Goal: Transaction & Acquisition: Purchase product/service

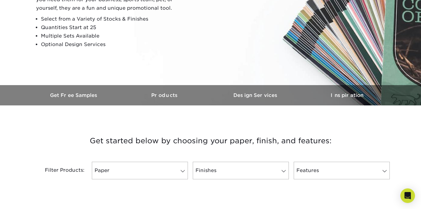
scroll to position [146, 0]
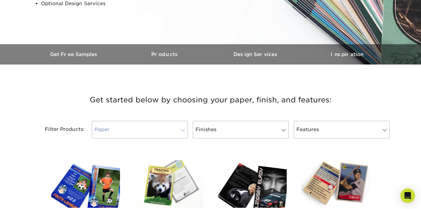
click at [123, 126] on link "Paper" at bounding box center [140, 130] width 96 height 18
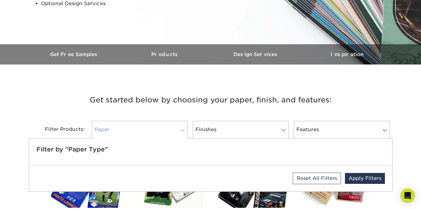
click at [123, 126] on link "Paper" at bounding box center [140, 130] width 96 height 18
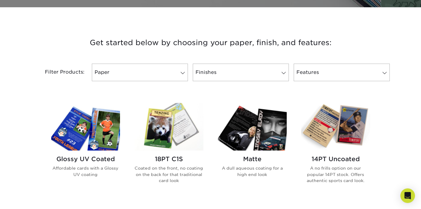
scroll to position [208, 0]
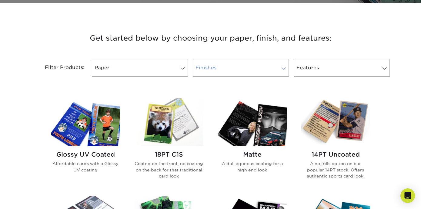
click at [214, 67] on link "Finishes" at bounding box center [241, 68] width 96 height 18
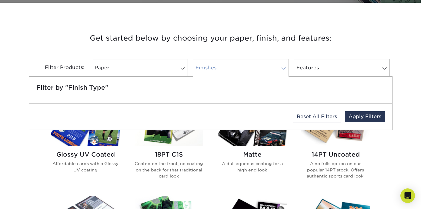
click at [214, 67] on link "Finishes" at bounding box center [241, 68] width 96 height 18
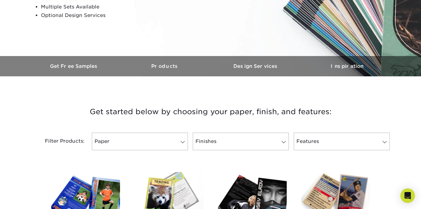
scroll to position [135, 0]
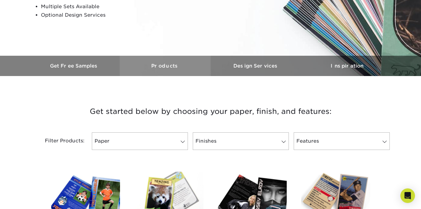
click at [165, 66] on h3 "Products" at bounding box center [165, 66] width 91 height 6
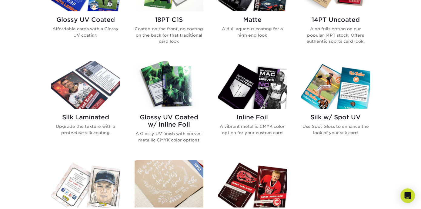
scroll to position [354, 0]
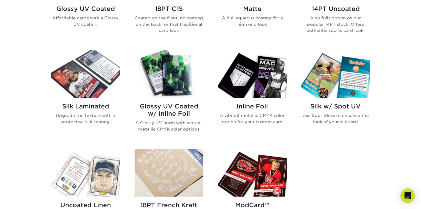
click at [92, 92] on img at bounding box center [85, 74] width 69 height 48
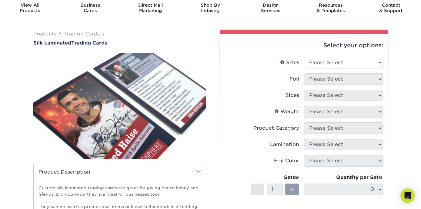
scroll to position [20, 0]
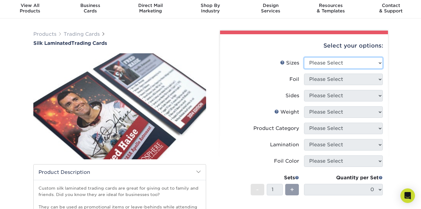
click at [317, 63] on select "Please Select 2.5" x 3.5"" at bounding box center [343, 63] width 79 height 12
select select "2.50x3.50"
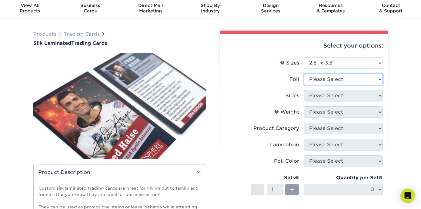
click at [318, 80] on select "Please Select No Yes" at bounding box center [343, 80] width 79 height 12
select select "1"
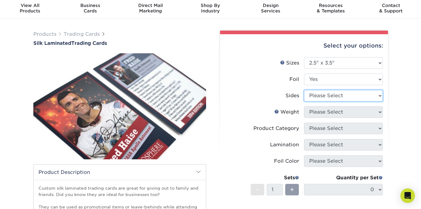
click at [317, 97] on select "Please Select Print Both Sides - Foil Both Sides Print Both Sides - Foil Front …" at bounding box center [343, 96] width 79 height 12
select select "e9e9dfb3-fba1-4d60-972c-fd9ca5904d33"
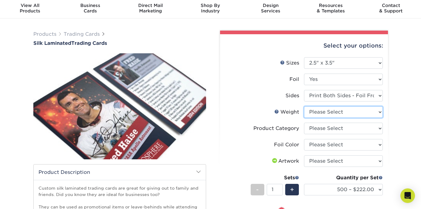
click at [321, 113] on select "Please Select 16PT" at bounding box center [343, 112] width 79 height 12
select select "16PT"
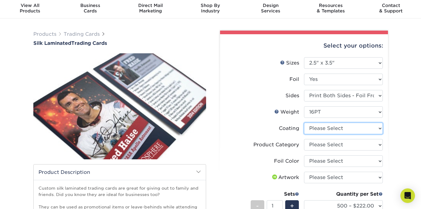
click at [323, 130] on select at bounding box center [343, 129] width 79 height 12
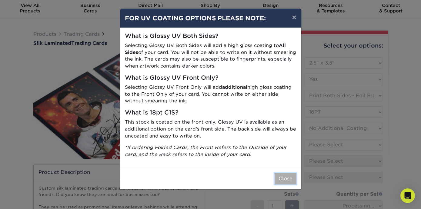
click at [278, 176] on button "Close" at bounding box center [285, 179] width 22 height 12
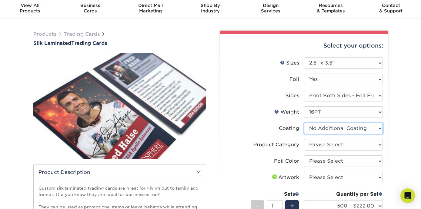
click at [315, 131] on select at bounding box center [343, 129] width 79 height 12
select select "-1"
select select
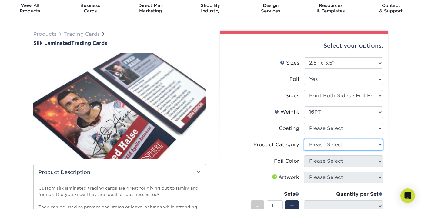
click at [316, 145] on select "Please Select Trading Cards" at bounding box center [343, 145] width 79 height 12
select select "c2f9bce9-36c2-409d-b101-c29d9d031e18"
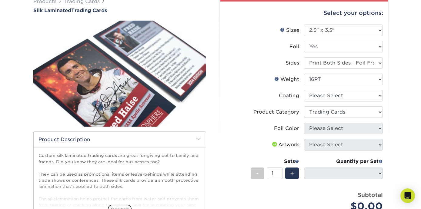
scroll to position [91, 0]
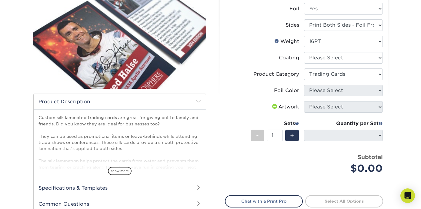
click at [274, 106] on span at bounding box center [274, 106] width 7 height 5
click at [308, 59] on select at bounding box center [343, 58] width 79 height 12
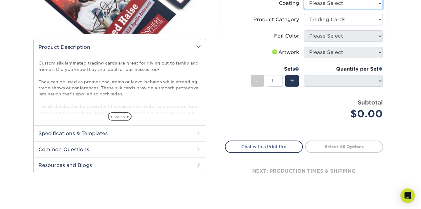
scroll to position [173, 0]
